Goal: Understand site structure: Grasp the organization and layout of the website

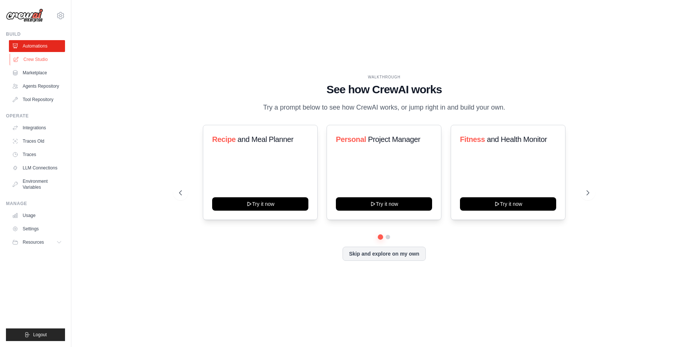
click at [46, 60] on link "Crew Studio" at bounding box center [38, 59] width 56 height 12
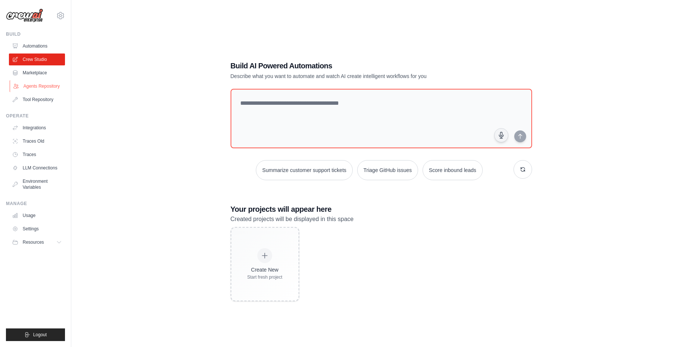
click at [42, 89] on link "Agents Repository" at bounding box center [38, 86] width 56 height 12
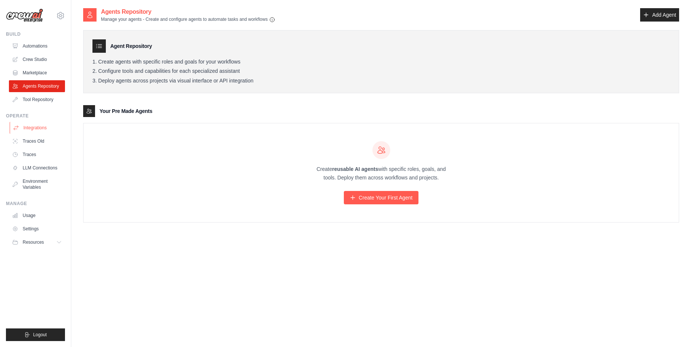
click at [22, 128] on link "Integrations" at bounding box center [38, 128] width 56 height 12
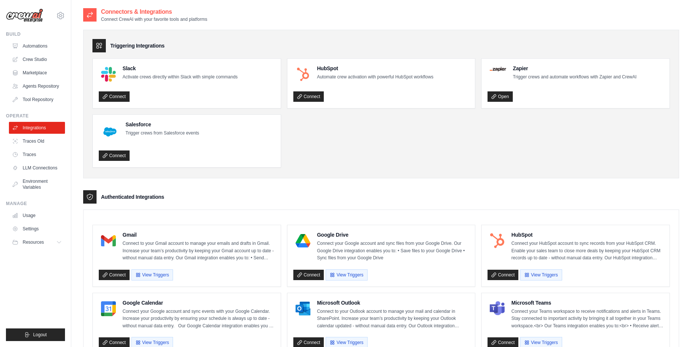
click at [457, 144] on ul "Slack Activate crews directly within Slack with simple commands Connect HubSpot…" at bounding box center [381, 112] width 578 height 109
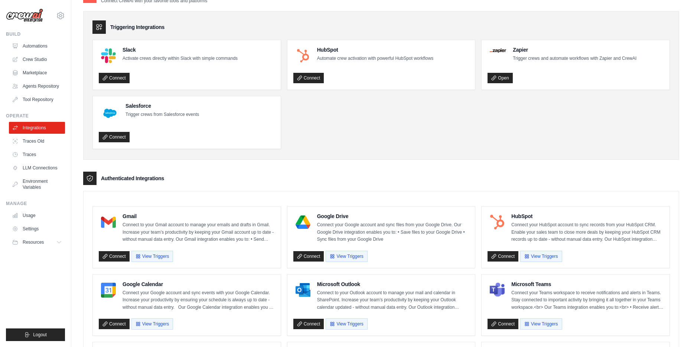
scroll to position [23, 0]
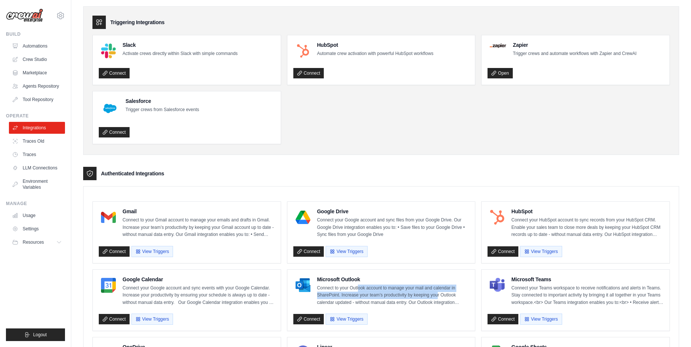
drag, startPoint x: 358, startPoint y: 288, endPoint x: 438, endPoint y: 298, distance: 80.9
click at [438, 298] on p "Connect to your Outlook account to manage your mail and calendar in SharePoint.…" at bounding box center [393, 296] width 152 height 22
drag, startPoint x: 444, startPoint y: 290, endPoint x: 472, endPoint y: 290, distance: 27.5
click at [472, 290] on div "Microsoft Outlook Connect to your Outlook account to manage your mail and calen…" at bounding box center [382, 300] width 188 height 61
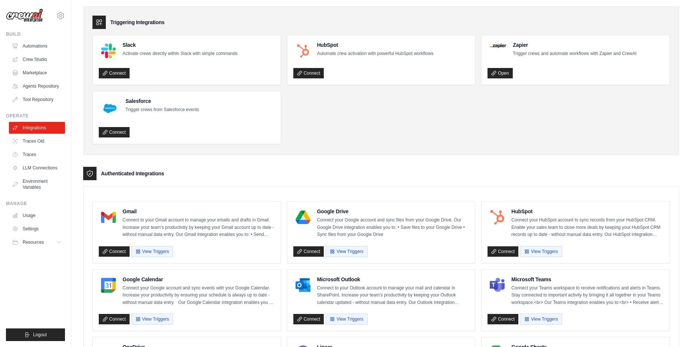
click at [445, 293] on p "Connect to your Outlook account to manage your mail and calendar in SharePoint.…" at bounding box center [393, 296] width 152 height 22
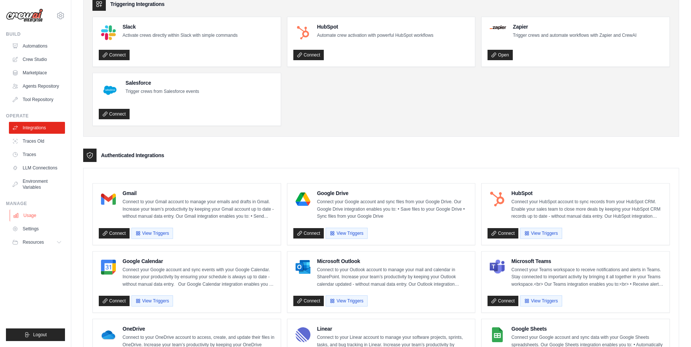
scroll to position [0, 0]
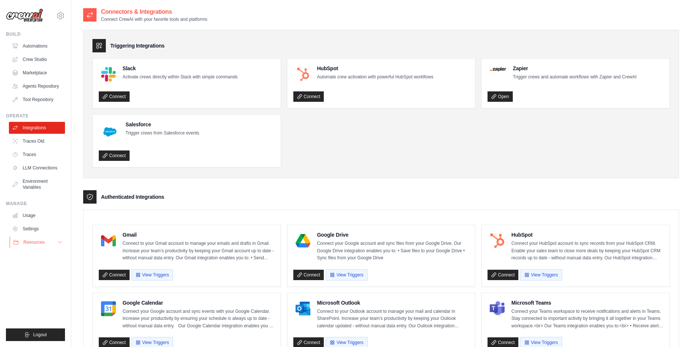
click at [35, 239] on span "Resources" at bounding box center [33, 242] width 21 height 6
click at [33, 217] on link "Usage" at bounding box center [38, 216] width 56 height 12
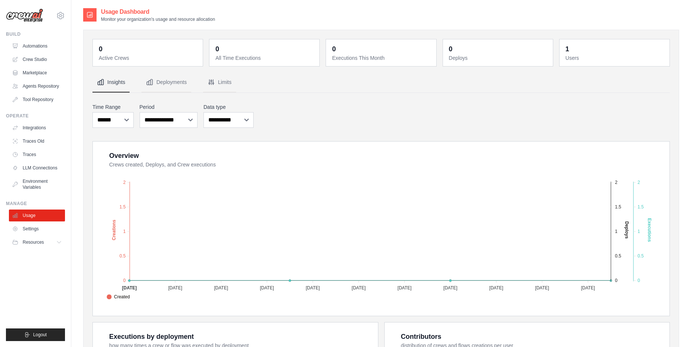
click at [395, 14] on div "Usage Dashboard Monitor your organization's usage and resource allocation" at bounding box center [381, 14] width 596 height 15
click at [42, 72] on link "Marketplace" at bounding box center [38, 73] width 56 height 12
